Goal: Task Accomplishment & Management: Manage account settings

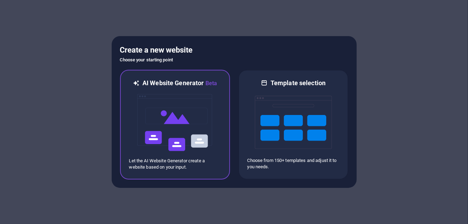
click at [173, 132] on img at bounding box center [174, 122] width 77 height 70
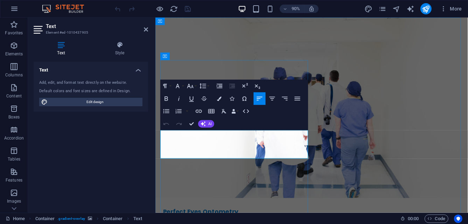
drag, startPoint x: 233, startPoint y: 163, endPoint x: 240, endPoint y: 164, distance: 7.8
drag, startPoint x: 245, startPoint y: 163, endPoint x: 235, endPoint y: 162, distance: 9.8
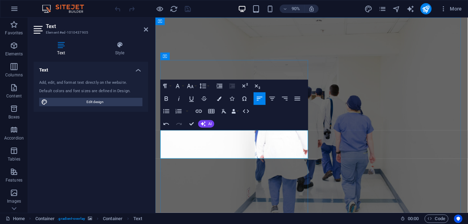
drag, startPoint x: 260, startPoint y: 161, endPoint x: 255, endPoint y: 162, distance: 5.5
drag, startPoint x: 194, startPoint y: 123, endPoint x: 163, endPoint y: 108, distance: 34.6
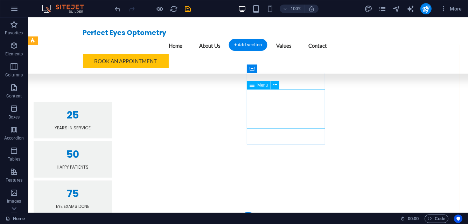
scroll to position [904, 0]
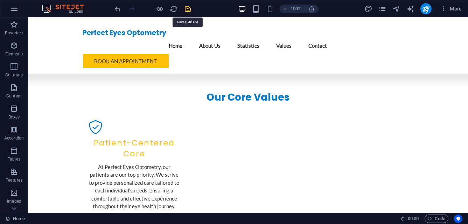
click at [189, 7] on icon "save" at bounding box center [188, 9] width 8 height 8
checkbox input "false"
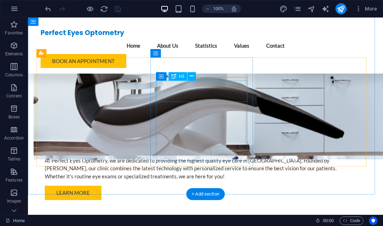
scroll to position [345, 0]
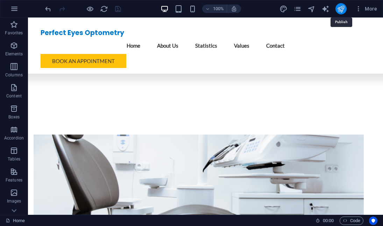
click at [341, 11] on icon "publish" at bounding box center [341, 9] width 8 height 8
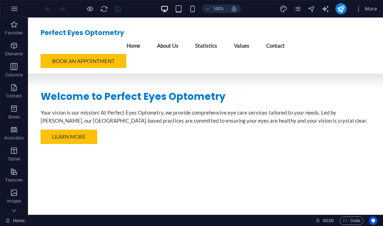
scroll to position [260, 0]
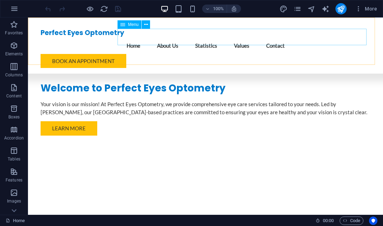
click at [242, 38] on nav "Home About Us Statistics Values Contact" at bounding box center [206, 45] width 330 height 16
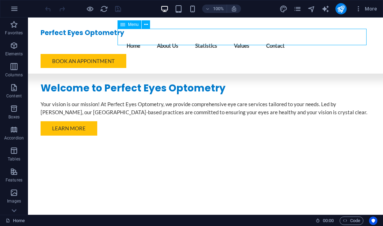
click at [242, 38] on nav "Home About Us Statistics Values Contact" at bounding box center [206, 45] width 330 height 16
select select
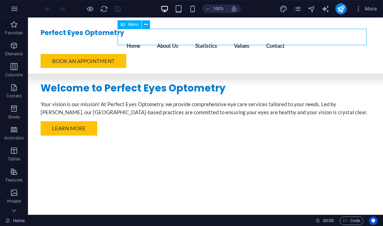
select select
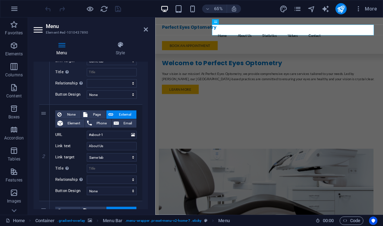
scroll to position [163, 0]
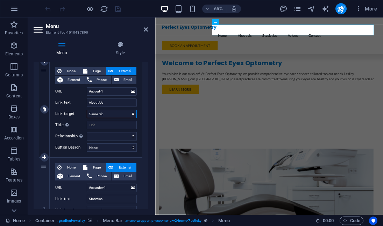
click at [132, 112] on select "New tab Same tab Overlay" at bounding box center [112, 114] width 50 height 8
select select "blank"
click at [87, 110] on select "New tab Same tab Overlay" at bounding box center [112, 114] width 50 height 8
select select
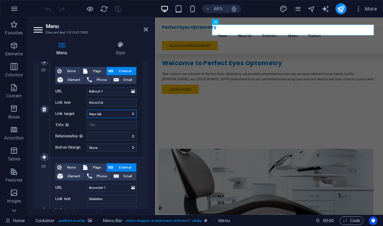
select select
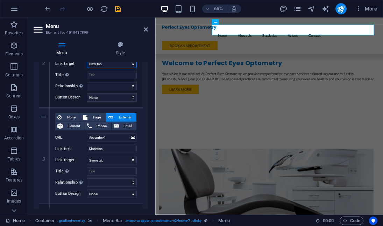
scroll to position [215, 0]
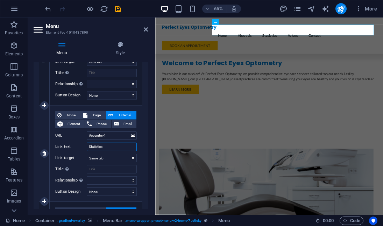
click at [108, 147] on input "Statistics" at bounding box center [112, 146] width 50 height 8
drag, startPoint x: 108, startPoint y: 147, endPoint x: 89, endPoint y: 148, distance: 19.0
click at [89, 148] on input "Statistics" at bounding box center [112, 146] width 50 height 8
type input "Servi"
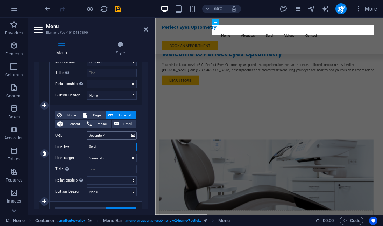
select select
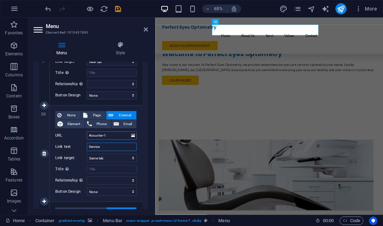
type input "Services"
select select
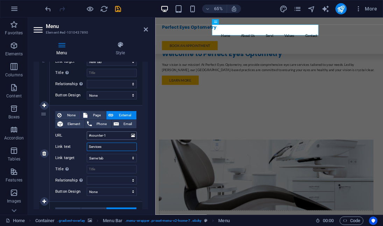
select select
type input "Services"
click at [132, 157] on select "New tab Same tab Overlay" at bounding box center [112, 158] width 50 height 8
select select "blank"
click at [87, 154] on select "New tab Same tab Overlay" at bounding box center [112, 158] width 50 height 8
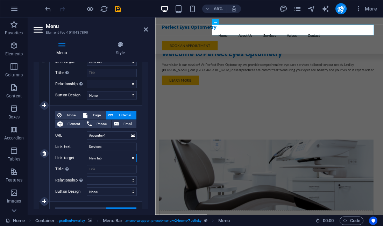
select select
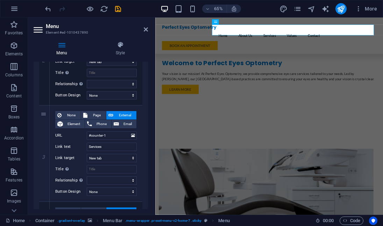
click at [146, 152] on div "1 None Page External Element Phone Email Page Home Subpage Legal Notice Privacy…" at bounding box center [91, 153] width 114 height 492
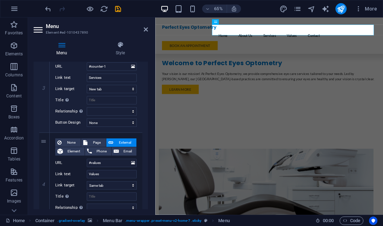
scroll to position [285, 0]
click at [101, 174] on input "Values" at bounding box center [112, 173] width 50 height 8
drag, startPoint x: 101, startPoint y: 173, endPoint x: 77, endPoint y: 172, distance: 24.5
click at [76, 173] on div "Link text Values" at bounding box center [96, 173] width 82 height 8
type input "Fra"
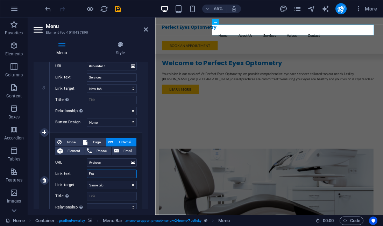
select select
type input "Fram"
select select
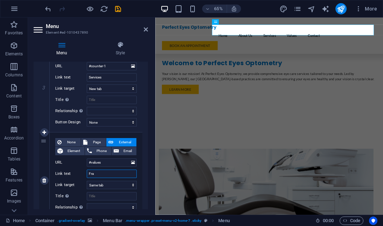
select select
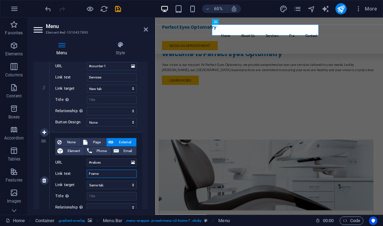
type input "Frames"
select select
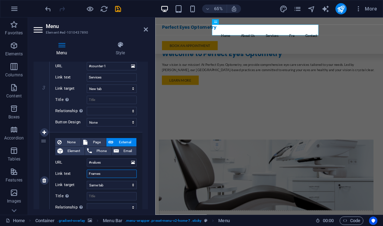
select select
type input "Frames"
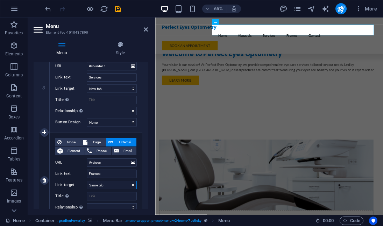
click at [120, 182] on select "New tab Same tab Overlay" at bounding box center [112, 185] width 50 height 8
select select "blank"
click at [87, 181] on select "New tab Same tab Overlay" at bounding box center [112, 185] width 50 height 8
select select
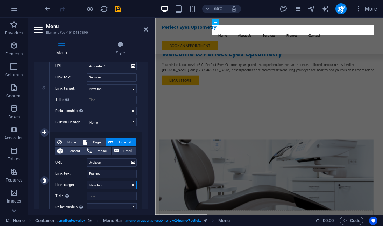
select select
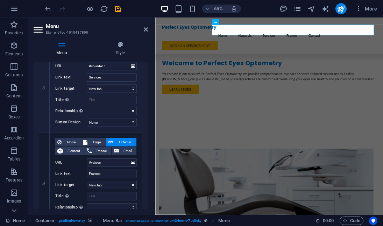
drag, startPoint x: 146, startPoint y: 164, endPoint x: 147, endPoint y: 171, distance: 6.3
click at [147, 171] on div "Menu Auto Custom Create custom menu items for this menu. Recommended for one-pa…" at bounding box center [91, 135] width 114 height 147
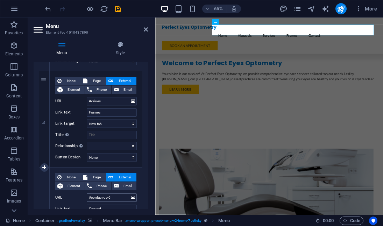
scroll to position [217, 0]
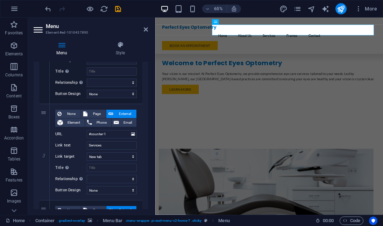
drag, startPoint x: 148, startPoint y: 141, endPoint x: 144, endPoint y: 159, distance: 18.9
click at [144, 159] on div "Menu Style Menu Auto Custom Create custom menu items for this menu. Recommended…" at bounding box center [91, 125] width 126 height 179
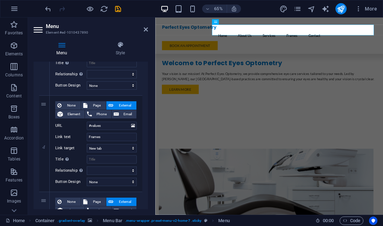
scroll to position [383, 0]
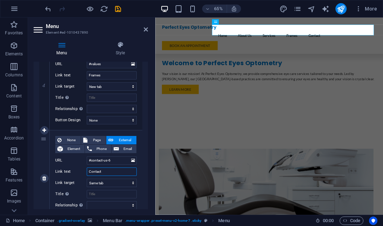
click at [108, 169] on input "Contact" at bounding box center [112, 171] width 50 height 8
type input "Contact"
select select
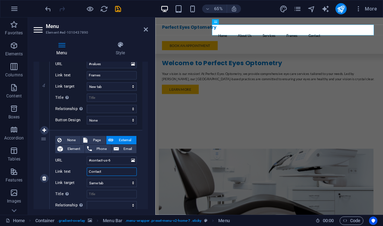
select select
type input "Contact Us"
select select
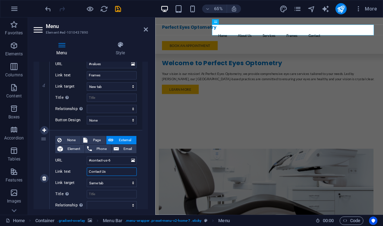
select select
type input "Contact Us"
click at [119, 8] on icon "save" at bounding box center [118, 9] width 8 height 8
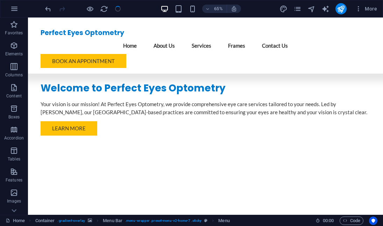
checkbox input "false"
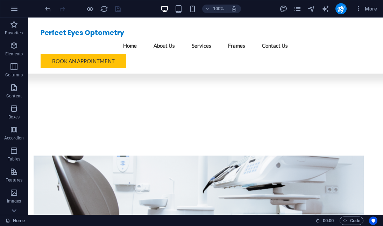
scroll to position [301, 0]
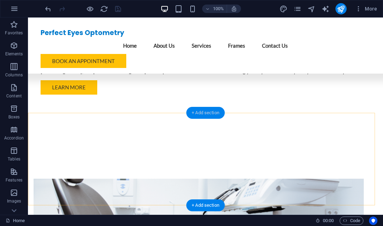
click at [211, 112] on div "+ Add section" at bounding box center [205, 113] width 39 height 12
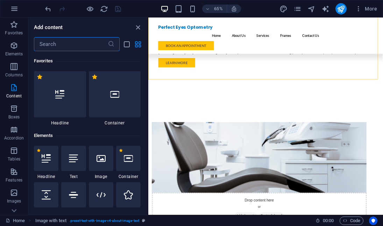
scroll to position [1224, 0]
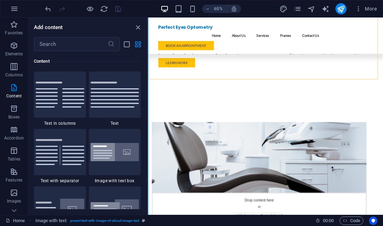
click at [148, 82] on button at bounding box center [148, 115] width 1 height 197
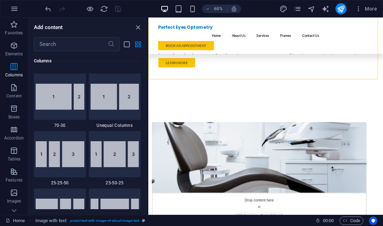
scroll to position [185, 0]
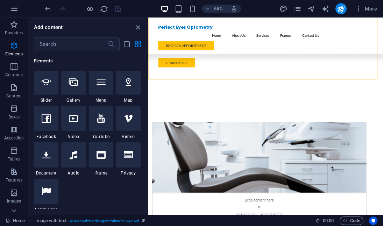
drag, startPoint x: 146, startPoint y: 82, endPoint x: 2, endPoint y: 67, distance: 145.3
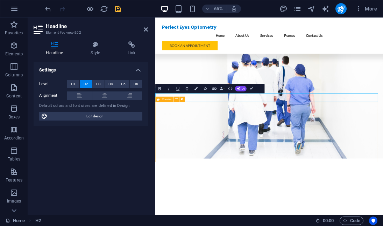
scroll to position [279, 0]
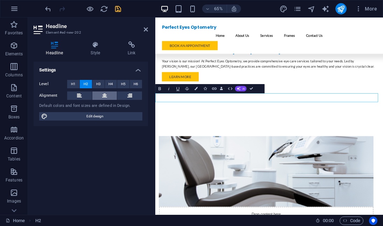
click at [110, 98] on button at bounding box center [104, 95] width 25 height 8
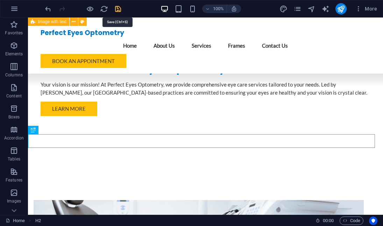
click at [118, 10] on icon "save" at bounding box center [118, 9] width 8 height 8
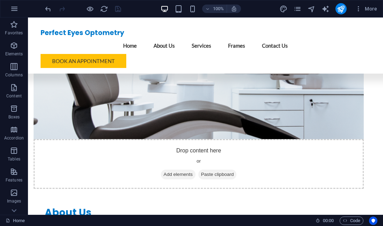
scroll to position [461, 0]
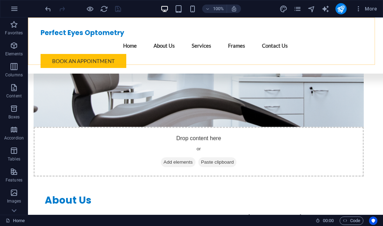
click at [48, 63] on div "Perfect Eyes Optometry Menu Home About Us Services Frames Contact Us Book an Ap…" at bounding box center [205, 45] width 355 height 56
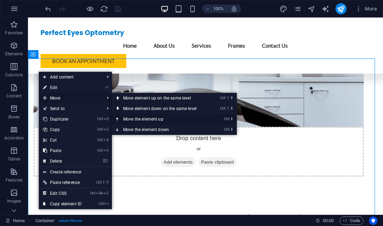
click at [135, 117] on link "Ctrl ⬆ Move the element up" at bounding box center [161, 119] width 99 height 10
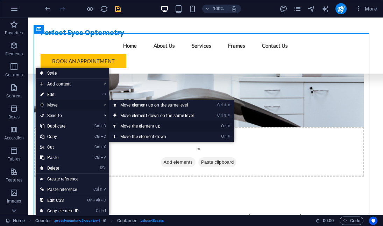
click at [131, 123] on link "Ctrl ⬆ Move the element up" at bounding box center [158, 126] width 99 height 10
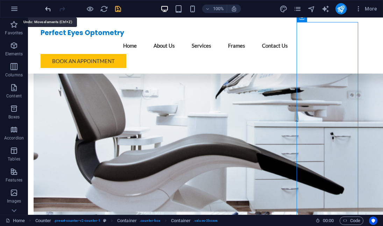
click at [47, 9] on icon "undo" at bounding box center [48, 9] width 8 height 8
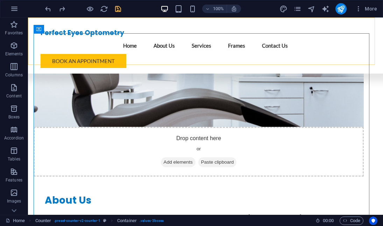
scroll to position [289, 0]
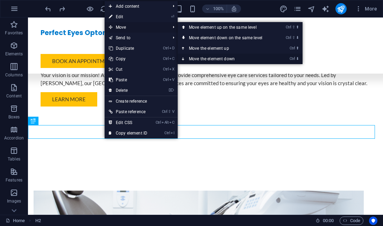
click at [213, 57] on link "Ctrl ⬇ Move the element down" at bounding box center [227, 59] width 99 height 10
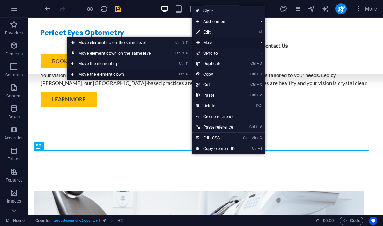
click at [166, 74] on link "Ctrl ⬇ Move the element down" at bounding box center [116, 74] width 99 height 10
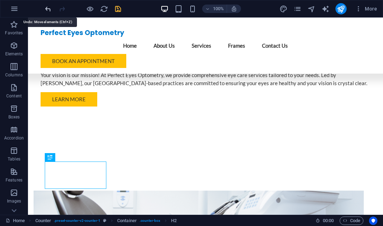
drag, startPoint x: 49, startPoint y: 8, endPoint x: 122, endPoint y: 101, distance: 118.1
click at [49, 8] on icon "undo" at bounding box center [48, 9] width 8 height 8
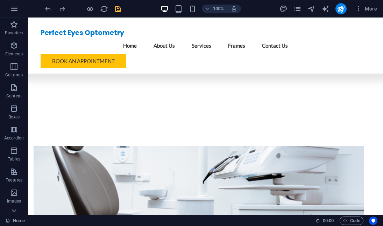
scroll to position [420, 0]
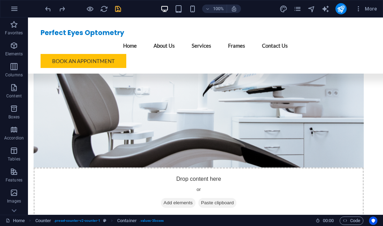
drag, startPoint x: 37, startPoint y: 71, endPoint x: 17, endPoint y: 48, distance: 30.3
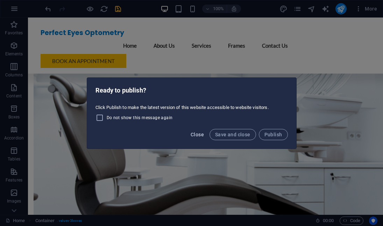
click at [202, 133] on span "Close" at bounding box center [197, 135] width 13 height 6
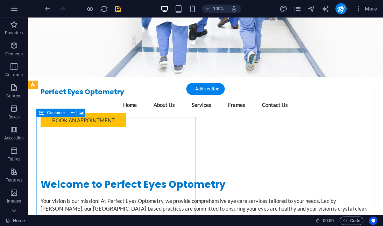
scroll to position [0, 0]
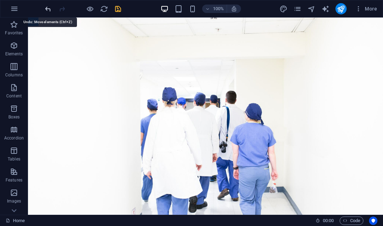
click at [49, 11] on icon "undo" at bounding box center [48, 9] width 8 height 8
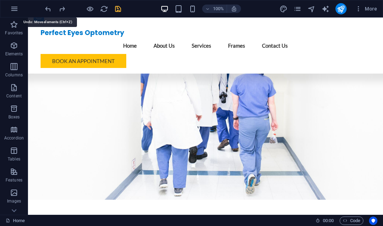
scroll to position [473, 0]
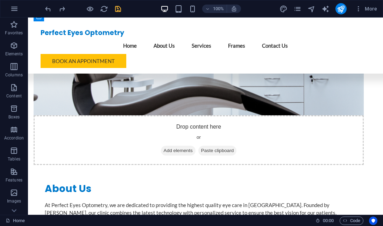
click at [122, 12] on div "100% More" at bounding box center [212, 8] width 336 height 11
click at [115, 4] on div at bounding box center [83, 8] width 78 height 11
click at [118, 8] on icon "save" at bounding box center [118, 9] width 8 height 8
checkbox input "false"
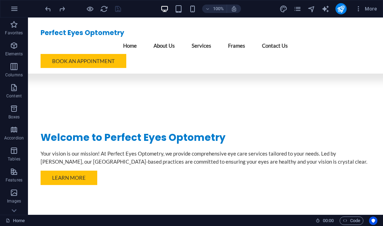
scroll to position [210, 0]
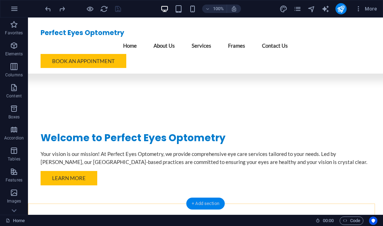
click at [203, 203] on div "+ Add section" at bounding box center [205, 203] width 39 height 12
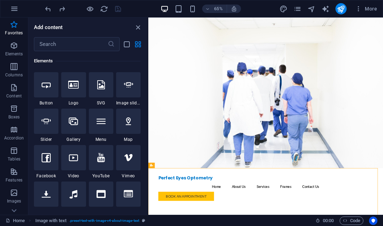
scroll to position [8, 0]
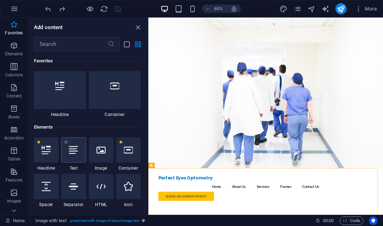
click at [79, 150] on div at bounding box center [73, 149] width 24 height 25
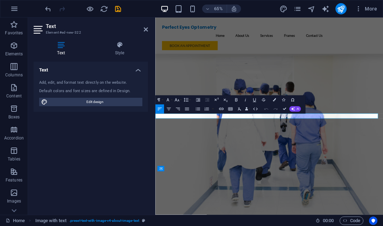
scroll to position [248, 0]
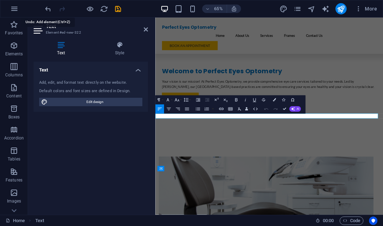
drag, startPoint x: 48, startPoint y: 7, endPoint x: 46, endPoint y: 17, distance: 9.6
click at [48, 8] on icon "undo" at bounding box center [48, 9] width 8 height 8
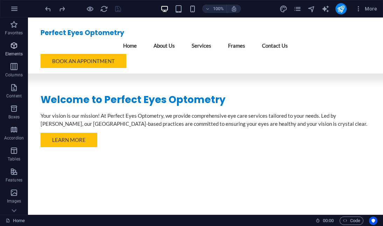
click at [13, 45] on icon "button" at bounding box center [14, 45] width 8 height 8
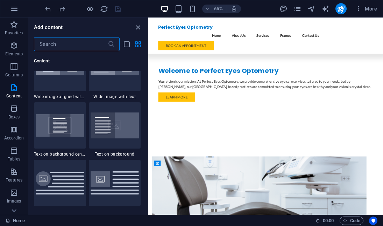
scroll to position [1398, 0]
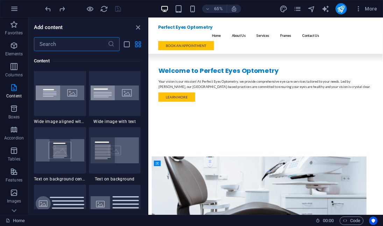
drag, startPoint x: 147, startPoint y: 58, endPoint x: 23, endPoint y: 121, distance: 138.8
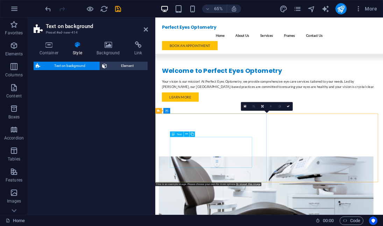
select select "%"
select select "rem"
select select "px"
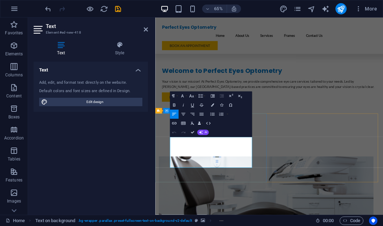
drag, startPoint x: 168, startPoint y: 231, endPoint x: 173, endPoint y: 207, distance: 25.0
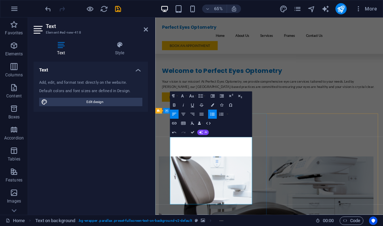
drag, startPoint x: 251, startPoint y: 208, endPoint x: 178, endPoint y: 205, distance: 72.5
drag, startPoint x: 188, startPoint y: 231, endPoint x: 179, endPoint y: 231, distance: 9.1
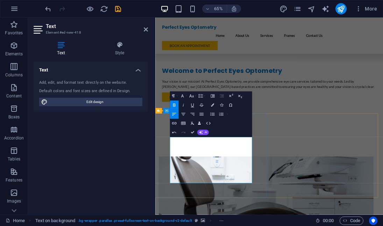
drag, startPoint x: 222, startPoint y: 268, endPoint x: 169, endPoint y: 205, distance: 82.2
click at [210, 115] on icon "button" at bounding box center [213, 115] width 6 height 6
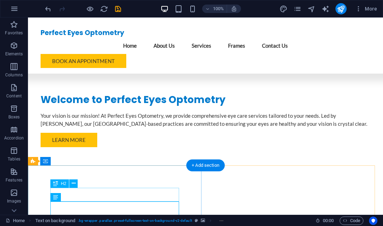
drag, startPoint x: 115, startPoint y: 211, endPoint x: 87, endPoint y: 193, distance: 33.9
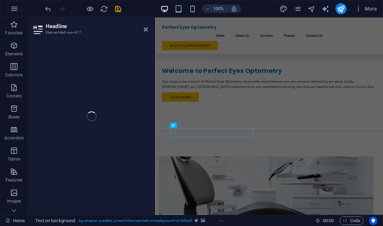
click at [87, 194] on div "Headline Element #ed-new-417 H2 Container Container Menu Bar Button Image with …" at bounding box center [205, 115] width 355 height 197
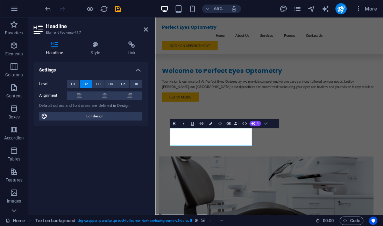
drag, startPoint x: 266, startPoint y: 123, endPoint x: 240, endPoint y: 106, distance: 31.5
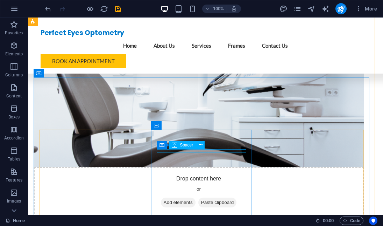
scroll to position [593, 0]
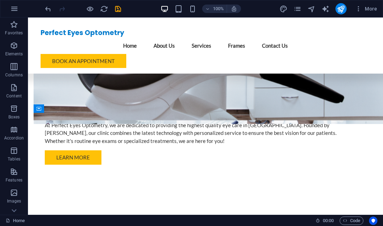
scroll to position [458, 0]
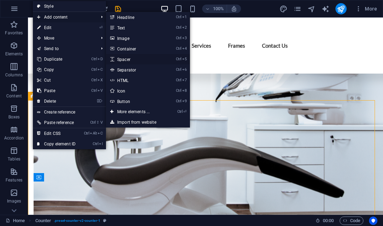
click at [124, 57] on link "Ctrl 5 Spacer" at bounding box center [135, 59] width 58 height 10
select select "px"
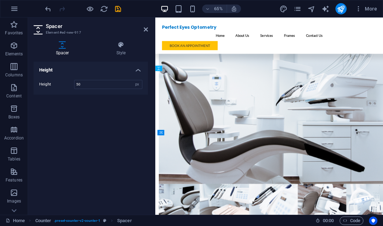
drag, startPoint x: 326, startPoint y: 103, endPoint x: 183, endPoint y: 153, distance: 151.4
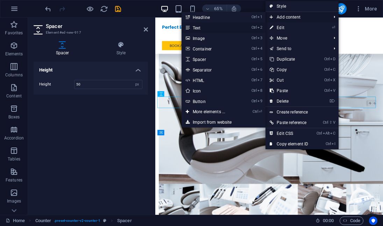
click at [204, 29] on link "Ctrl 2 Text" at bounding box center [211, 27] width 58 height 10
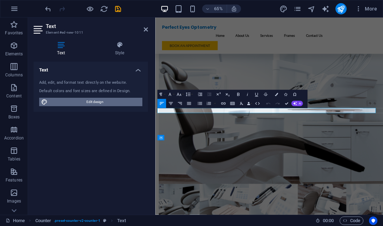
click at [78, 99] on span "Edit design" at bounding box center [95, 102] width 91 height 8
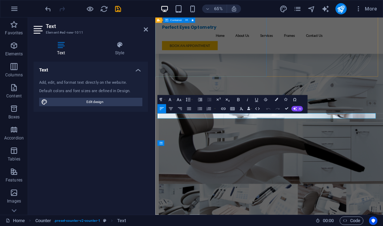
scroll to position [449, 0]
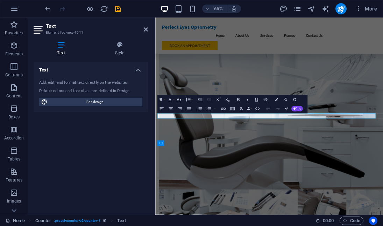
click at [50, 10] on icon "undo" at bounding box center [48, 9] width 8 height 8
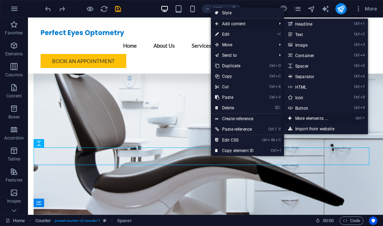
drag, startPoint x: 166, startPoint y: 99, endPoint x: 314, endPoint y: 118, distance: 149.7
click at [314, 118] on link "Ctrl ⏎ More elements ..." at bounding box center [313, 118] width 58 height 10
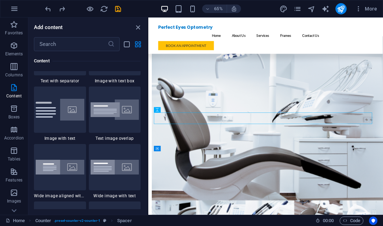
scroll to position [1237, 0]
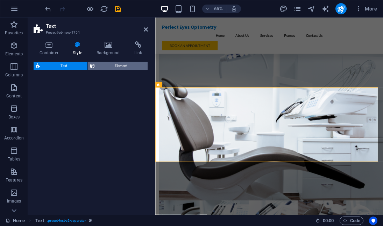
select select "rem"
select select "px"
select select "preset-text-v2-separator"
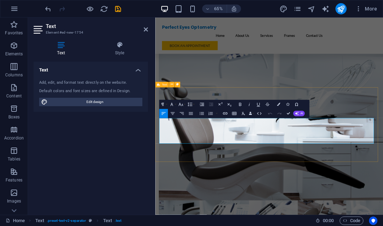
drag, startPoint x: 441, startPoint y: 209, endPoint x: 158, endPoint y: 167, distance: 286.7
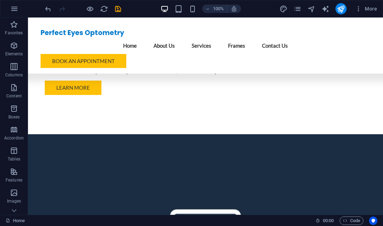
scroll to position [699, 0]
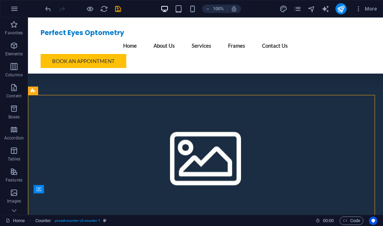
drag, startPoint x: 210, startPoint y: 125, endPoint x: 208, endPoint y: 63, distance: 62.0
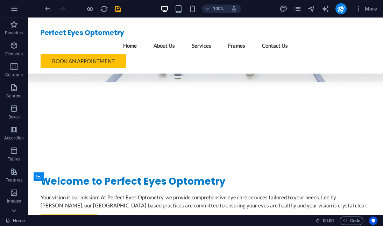
scroll to position [247, 0]
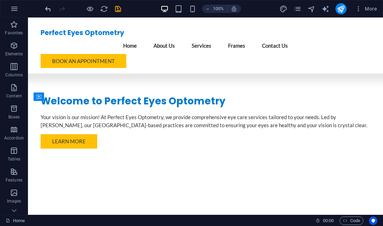
click at [46, 7] on icon "undo" at bounding box center [48, 9] width 8 height 8
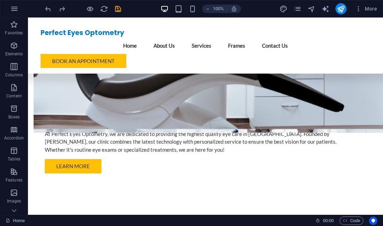
scroll to position [503, 0]
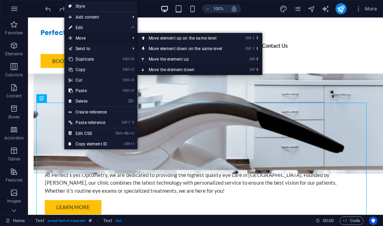
click at [167, 67] on link "Ctrl ⬇ Move the element down" at bounding box center [187, 69] width 99 height 10
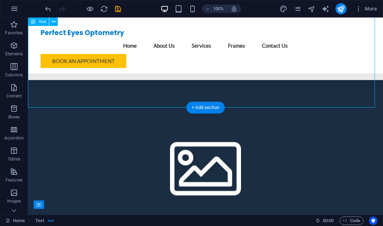
scroll to position [740, 0]
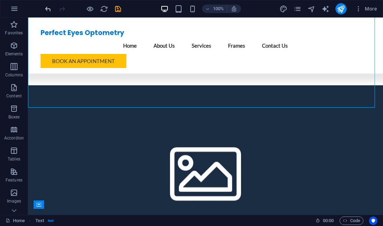
click at [44, 7] on icon "undo" at bounding box center [48, 9] width 8 height 8
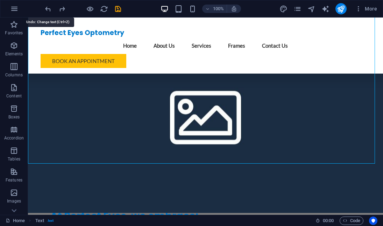
scroll to position [684, 0]
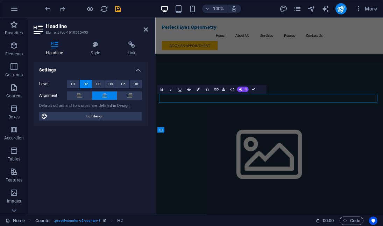
click at [86, 143] on div "Settings Level H1 H2 H3 H4 H5 H6 Alignment Default colors and font sizes are de…" at bounding box center [91, 135] width 114 height 147
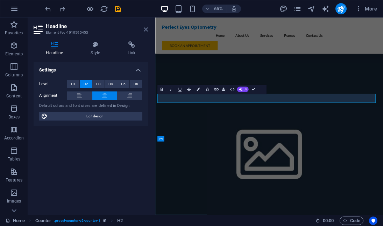
click at [147, 29] on icon at bounding box center [146, 30] width 4 height 6
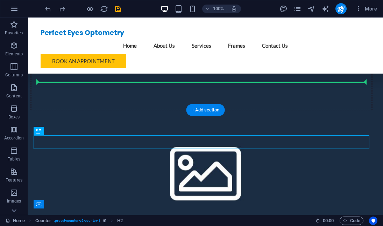
drag, startPoint x: 129, startPoint y: 140, endPoint x: 131, endPoint y: 67, distance: 73.2
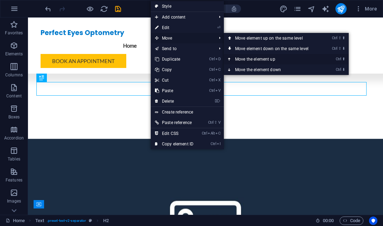
drag, startPoint x: 243, startPoint y: 57, endPoint x: 215, endPoint y: 39, distance: 33.6
click at [243, 57] on link "Ctrl ⬆ Move the element up" at bounding box center [273, 59] width 99 height 10
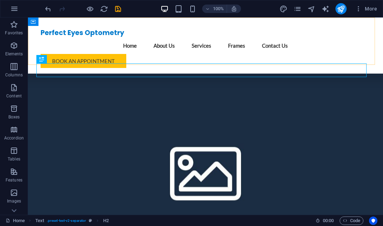
scroll to position [496, 0]
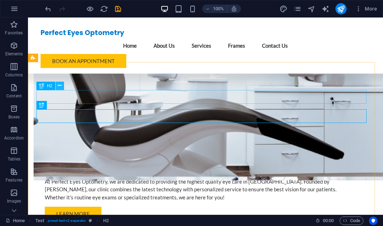
click at [60, 86] on icon at bounding box center [60, 85] width 4 height 7
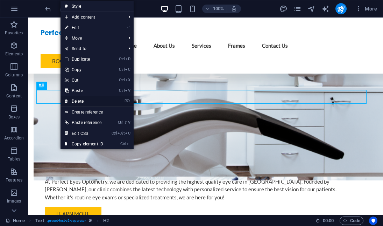
click at [81, 99] on link "⌦ Delete" at bounding box center [84, 101] width 47 height 10
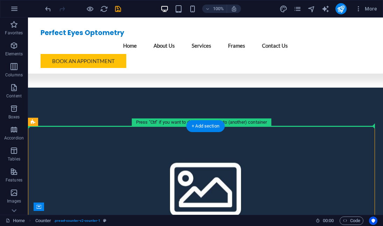
scroll to position [668, 0]
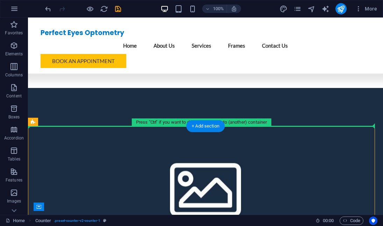
drag, startPoint x: 75, startPoint y: 165, endPoint x: 73, endPoint y: 114, distance: 51.5
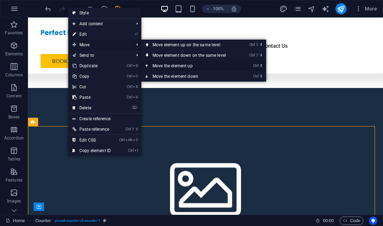
click at [166, 65] on link "Ctrl ⬆ Move the element up" at bounding box center [190, 66] width 99 height 10
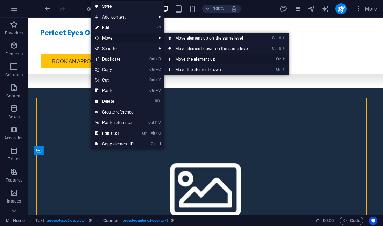
click at [195, 59] on link "Ctrl ⬆ Move the element up" at bounding box center [213, 59] width 99 height 10
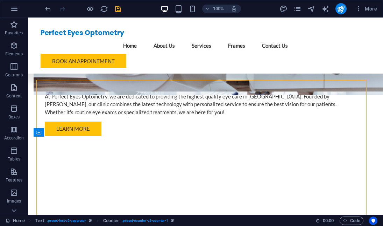
scroll to position [525, 0]
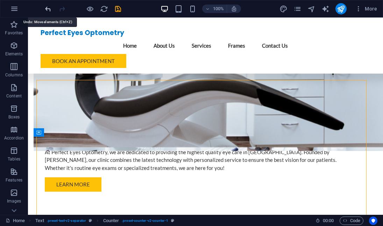
click at [49, 8] on icon "undo" at bounding box center [48, 9] width 8 height 8
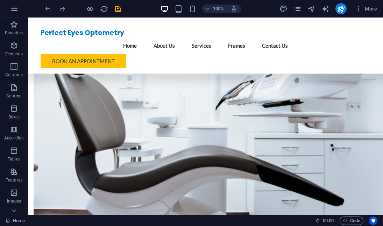
scroll to position [512, 0]
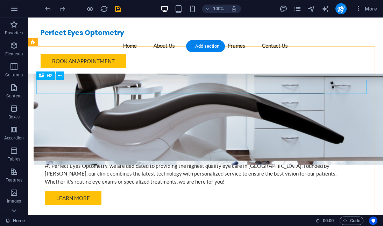
drag, startPoint x: 232, startPoint y: 87, endPoint x: 148, endPoint y: 126, distance: 92.3
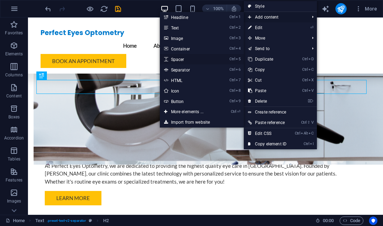
click at [183, 58] on link "Ctrl 5 Spacer" at bounding box center [189, 59] width 58 height 10
select select "px"
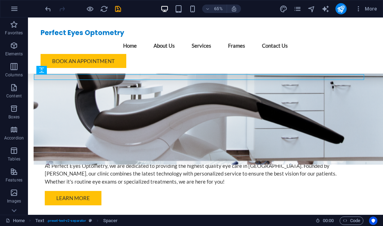
click at [118, 6] on icon "save" at bounding box center [118, 9] width 8 height 8
checkbox input "false"
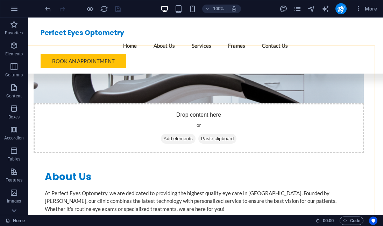
scroll to position [512, 0]
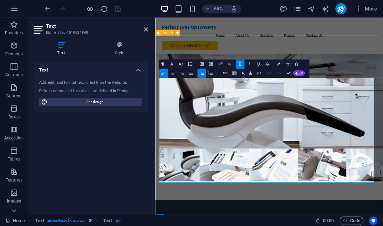
scroll to position [504, 0]
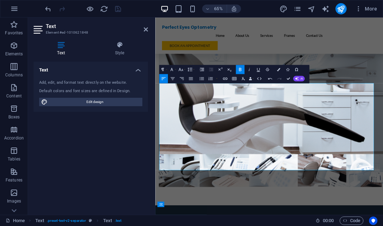
drag, startPoint x: 434, startPoint y: 244, endPoint x: 304, endPoint y: 98, distance: 196.1
click at [203, 79] on icon "button" at bounding box center [202, 78] width 4 height 3
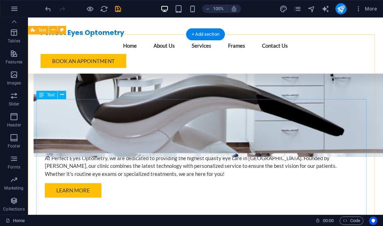
scroll to position [524, 0]
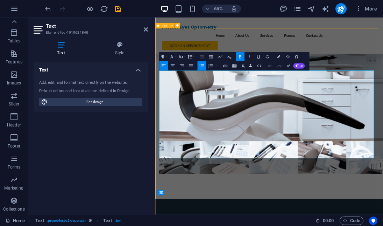
drag, startPoint x: 233, startPoint y: 102, endPoint x: 166, endPoint y: 101, distance: 67.6
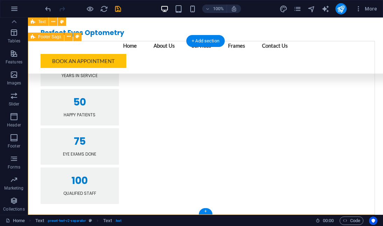
scroll to position [1236, 0]
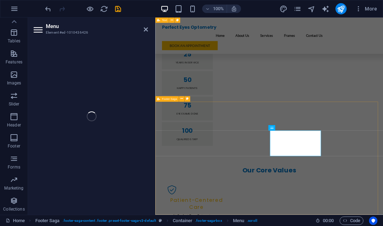
select select
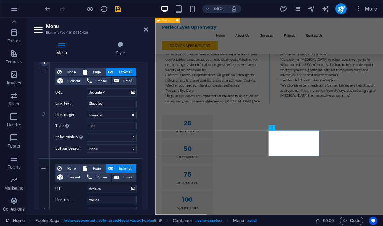
scroll to position [0, 0]
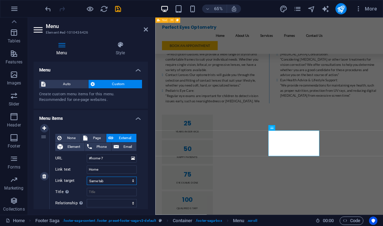
click at [132, 180] on select "New tab Same tab Overlay" at bounding box center [112, 180] width 50 height 8
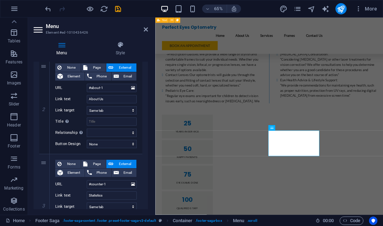
scroll to position [164, 0]
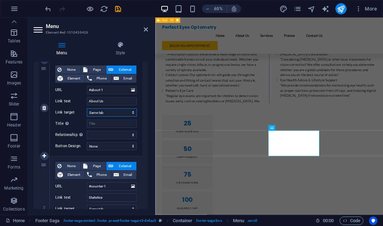
click at [130, 110] on select "New tab Same tab Overlay" at bounding box center [112, 112] width 50 height 8
select select "blank"
click at [87, 108] on select "New tab Same tab Overlay" at bounding box center [112, 112] width 50 height 8
select select
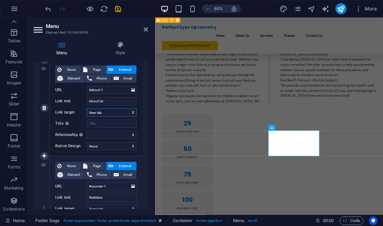
select select
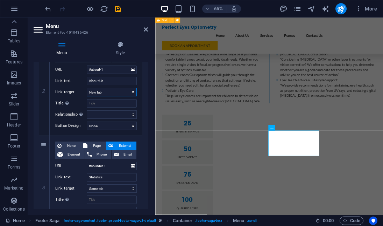
scroll to position [213, 0]
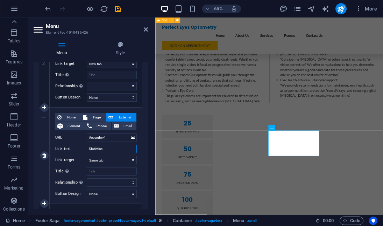
drag, startPoint x: 111, startPoint y: 148, endPoint x: 89, endPoint y: 146, distance: 22.5
click at [86, 145] on div "Link text Statistics" at bounding box center [96, 149] width 82 height 8
type input "S"
select select
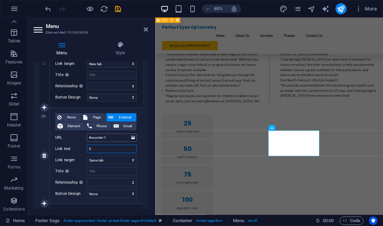
select select
type input "Ser"
select select
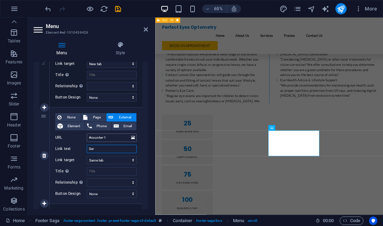
select select
type input "Servi"
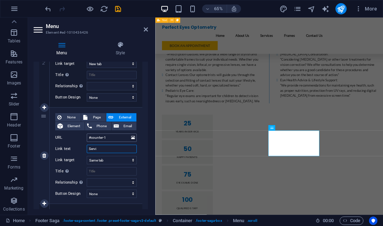
select select
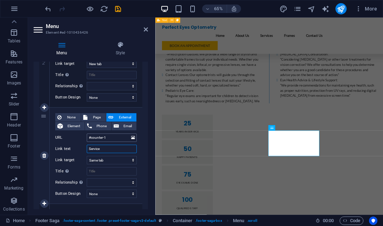
type input "Services"
select select
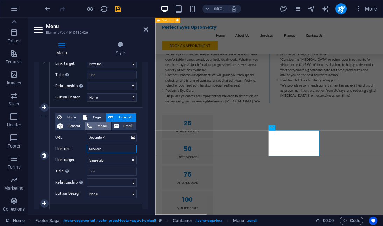
select select
type input "Services"
click at [118, 162] on select "New tab Same tab Overlay" at bounding box center [112, 160] width 50 height 8
select select "blank"
click at [87, 156] on select "New tab Same tab Overlay" at bounding box center [112, 160] width 50 height 8
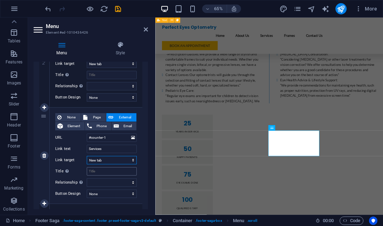
select select
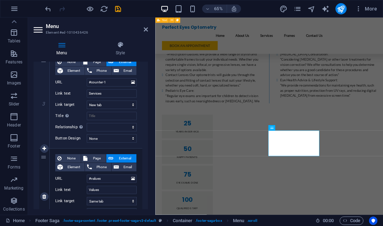
scroll to position [276, 0]
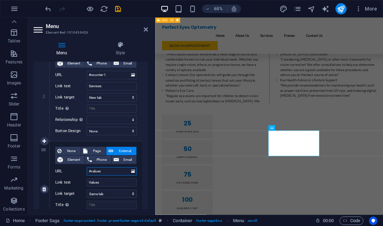
click at [104, 170] on input "#values" at bounding box center [112, 171] width 50 height 8
drag, startPoint x: 104, startPoint y: 182, endPoint x: 85, endPoint y: 181, distance: 18.9
click at [85, 181] on div "Link text Values" at bounding box center [96, 182] width 82 height 8
type input "Fra"
select select
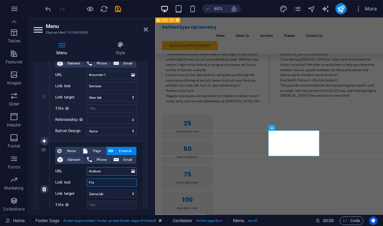
select select
type input "Fram"
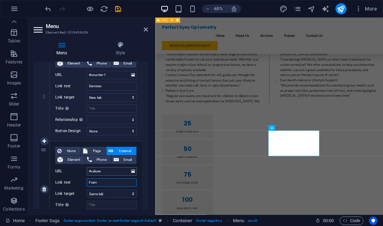
select select
type input "Frame"
select select
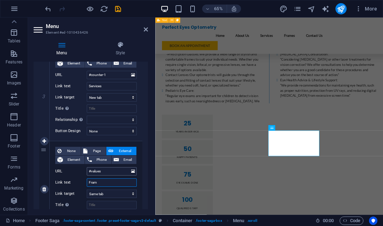
select select
type input "Frames"
select select
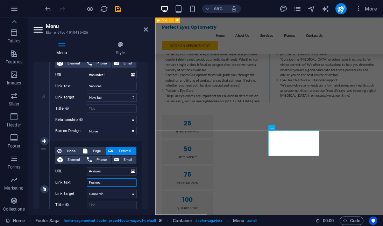
select select
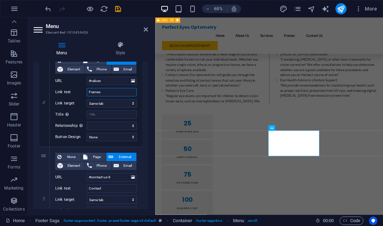
scroll to position [369, 0]
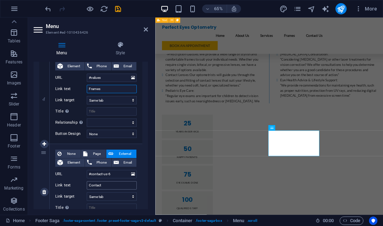
type input "Frames"
click at [112, 185] on input "Contact" at bounding box center [112, 185] width 50 height 8
type input "Contact"
select select
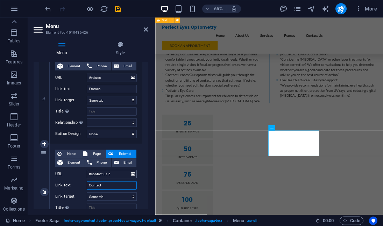
select select
type input "Contact U"
select select
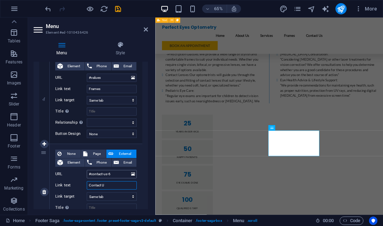
select select
type input "Contact Us"
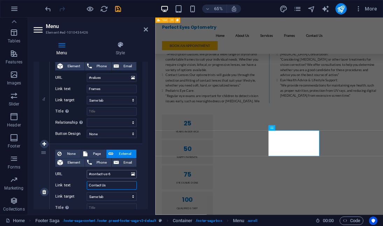
select select
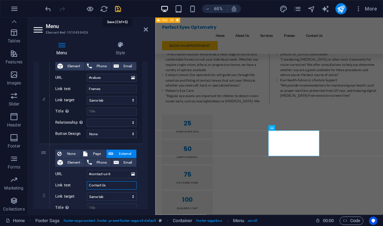
type input "Contact Us"
drag, startPoint x: 117, startPoint y: 9, endPoint x: 112, endPoint y: 9, distance: 5.2
click at [118, 9] on icon "save" at bounding box center [118, 9] width 8 height 8
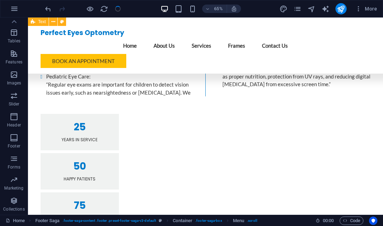
checkbox input "false"
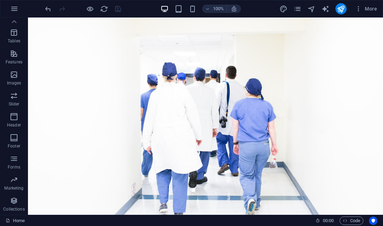
scroll to position [32, 0]
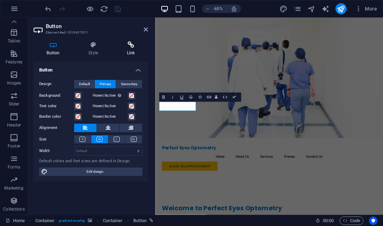
click at [132, 44] on icon at bounding box center [131, 44] width 34 height 7
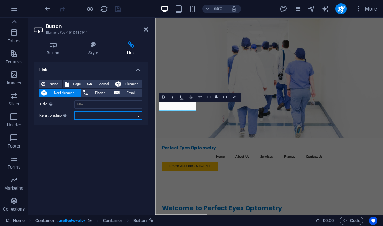
click at [129, 117] on select "alternate author bookmark external help license next nofollow noreferrer noopen…" at bounding box center [108, 115] width 68 height 8
click at [115, 146] on div "Link None Page External Element Next element Phone Email Page Home Subpage Lega…" at bounding box center [91, 135] width 114 height 147
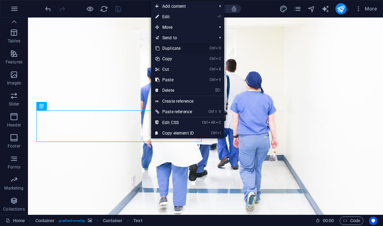
click at [168, 49] on link "Ctrl D Duplicate" at bounding box center [174, 48] width 47 height 10
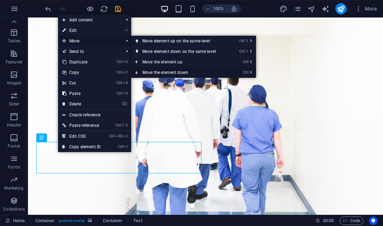
click at [160, 73] on link "Ctrl ⬇ Move the element down" at bounding box center [180, 72] width 99 height 10
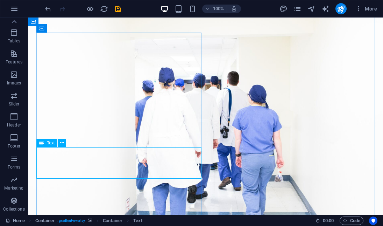
drag, startPoint x: 149, startPoint y: 172, endPoint x: 180, endPoint y: 191, distance: 36.1
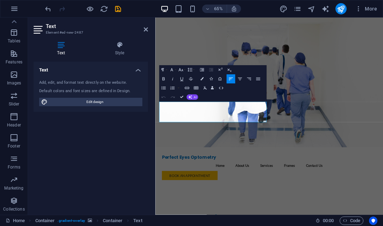
drag, startPoint x: 281, startPoint y: 174, endPoint x: 145, endPoint y: 152, distance: 138.3
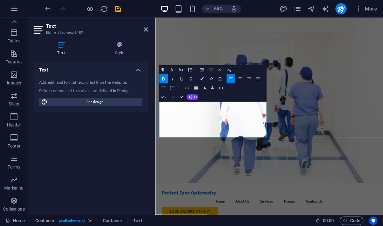
drag, startPoint x: 232, startPoint y: 199, endPoint x: 158, endPoint y: 147, distance: 89.9
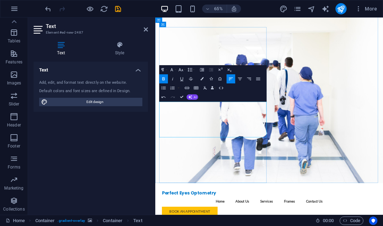
drag, startPoint x: 224, startPoint y: 197, endPoint x: 160, endPoint y: 161, distance: 73.7
click at [163, 88] on icon "button" at bounding box center [164, 88] width 6 height 6
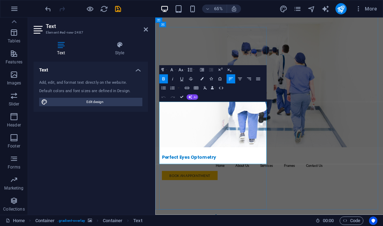
drag, startPoint x: 201, startPoint y: 151, endPoint x: 344, endPoint y: 98, distance: 153.4
click at [180, 66] on button "Font Size" at bounding box center [181, 69] width 9 height 9
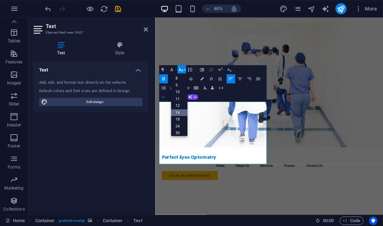
click at [181, 113] on link "14" at bounding box center [179, 113] width 16 height 7
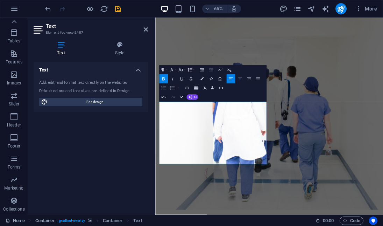
click at [243, 80] on button "Align Center" at bounding box center [240, 78] width 9 height 9
drag, startPoint x: 183, startPoint y: 94, endPoint x: 155, endPoint y: 85, distance: 29.2
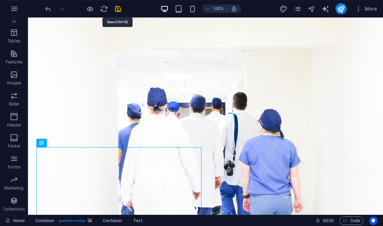
click at [119, 10] on icon "save" at bounding box center [118, 9] width 8 height 8
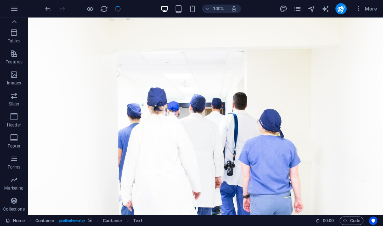
checkbox input "false"
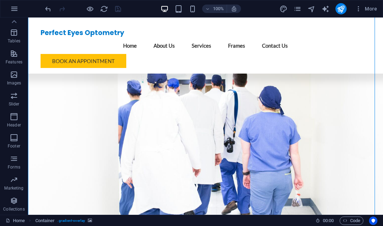
drag, startPoint x: 86, startPoint y: 94, endPoint x: 66, endPoint y: 201, distance: 107.9
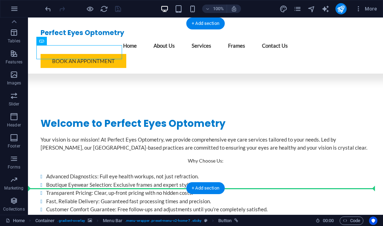
scroll to position [321, 0]
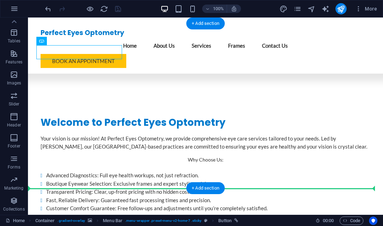
drag, startPoint x: 80, startPoint y: 59, endPoint x: 114, endPoint y: 178, distance: 124.2
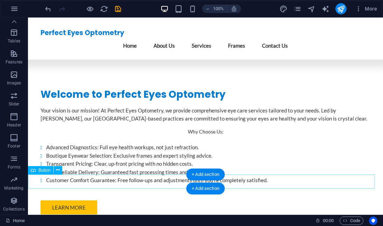
drag, startPoint x: 106, startPoint y: 197, endPoint x: 78, endPoint y: 180, distance: 32.8
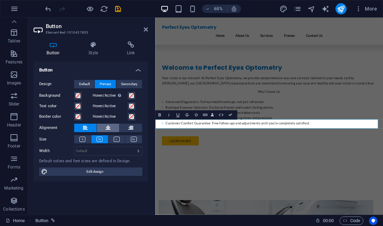
click at [110, 128] on icon at bounding box center [108, 128] width 5 height 8
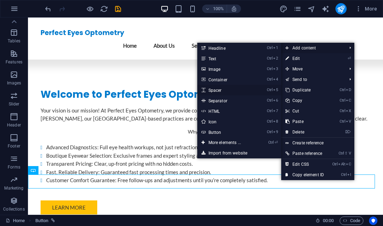
click at [219, 93] on link "Ctrl 5 Spacer" at bounding box center [226, 90] width 58 height 10
select select "px"
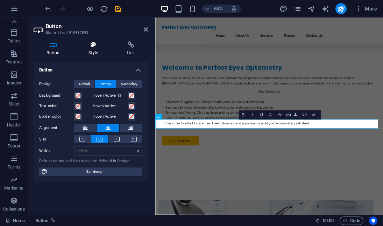
click at [96, 47] on icon at bounding box center [94, 44] width 36 height 7
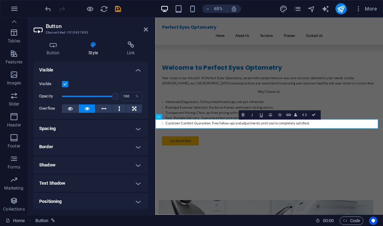
scroll to position [73, 0]
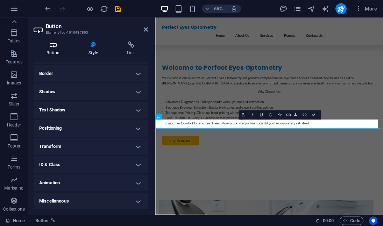
click at [67, 52] on h4 "Button" at bounding box center [55, 48] width 42 height 15
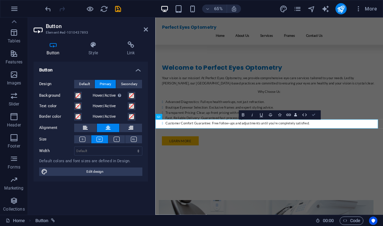
drag, startPoint x: 315, startPoint y: 113, endPoint x: 275, endPoint y: 120, distance: 40.1
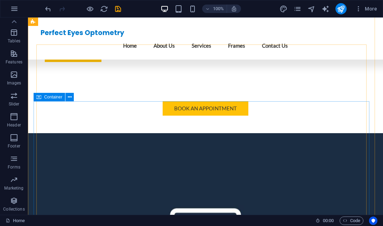
scroll to position [827, 0]
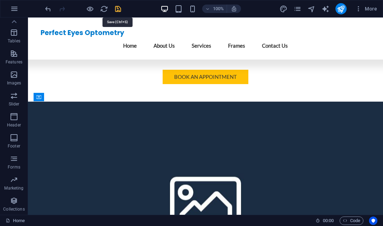
click at [119, 7] on icon "save" at bounding box center [118, 9] width 8 height 8
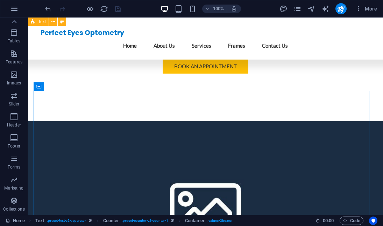
scroll to position [309, 0]
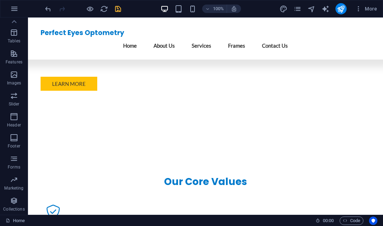
scroll to position [422, 0]
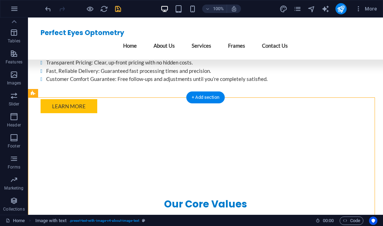
drag, startPoint x: 227, startPoint y: 115, endPoint x: 226, endPoint y: 106, distance: 8.5
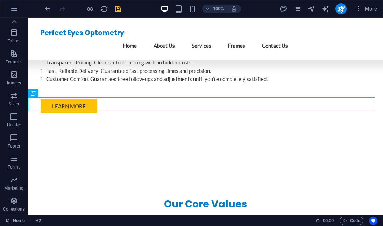
click at [48, 10] on icon "undo" at bounding box center [48, 9] width 8 height 8
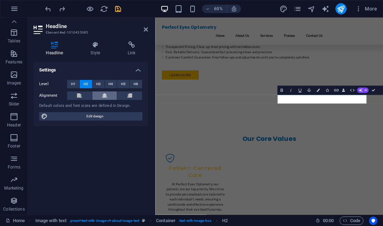
click at [105, 96] on icon at bounding box center [104, 95] width 5 height 8
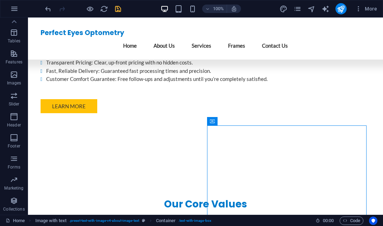
click at [119, 8] on icon "save" at bounding box center [118, 9] width 8 height 8
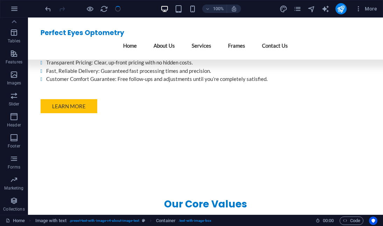
checkbox input "false"
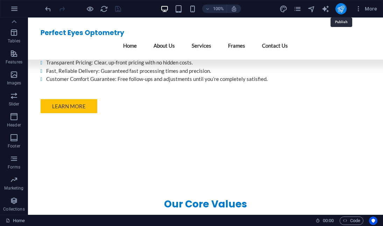
click at [342, 6] on icon "publish" at bounding box center [341, 9] width 8 height 8
